Goal: Check status: Check status

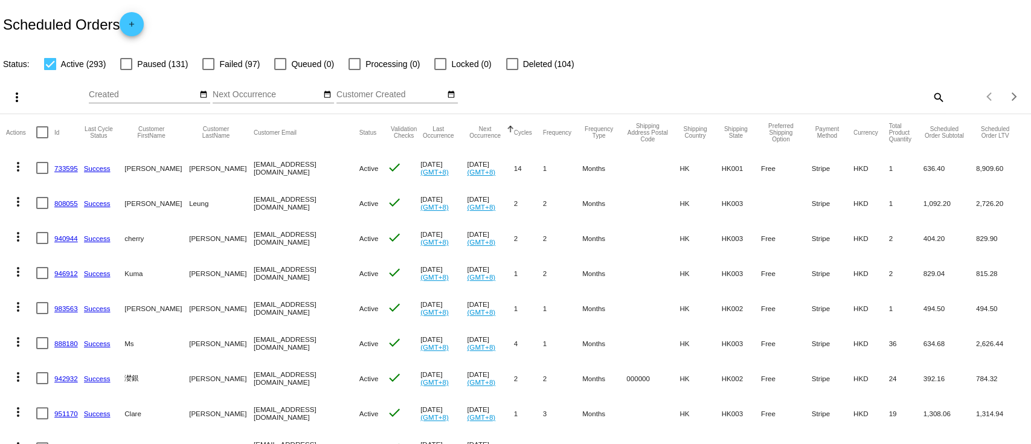
click at [67, 197] on mat-cell "808055" at bounding box center [69, 202] width 30 height 35
click at [67, 206] on link "808055" at bounding box center [66, 203] width 24 height 8
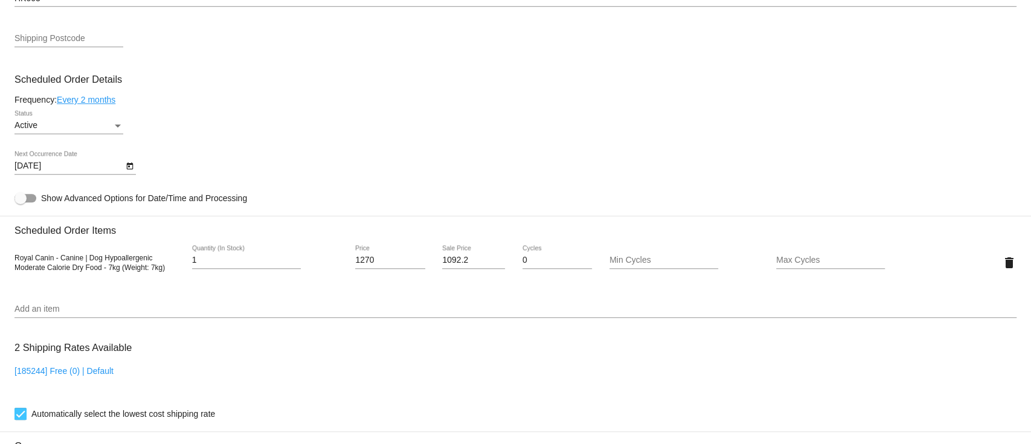
scroll to position [626, 0]
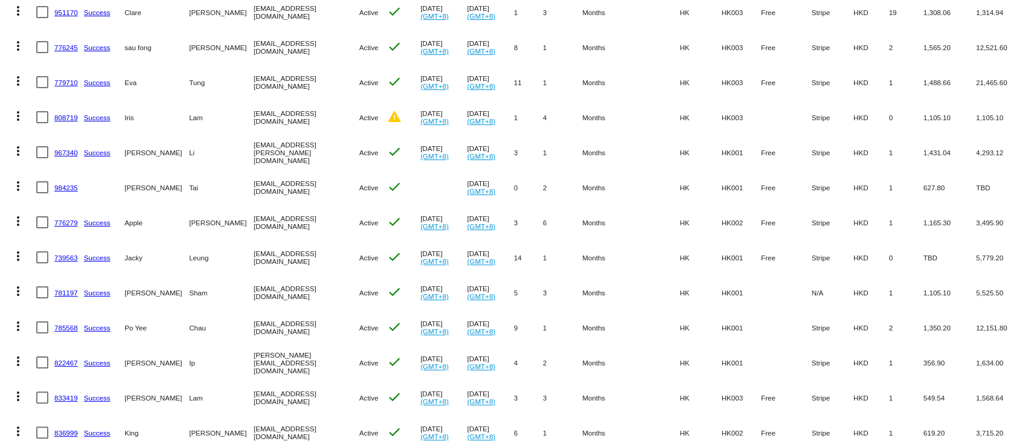
scroll to position [402, 0]
